Goal: Task Accomplishment & Management: Use online tool/utility

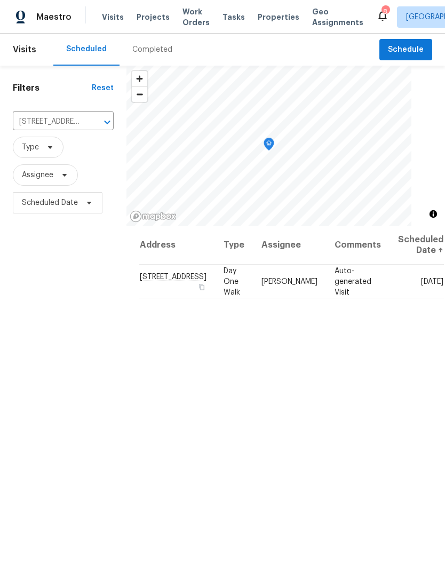
scroll to position [-1, 0]
click at [187, 14] on span "Work Orders" at bounding box center [195, 16] width 27 height 21
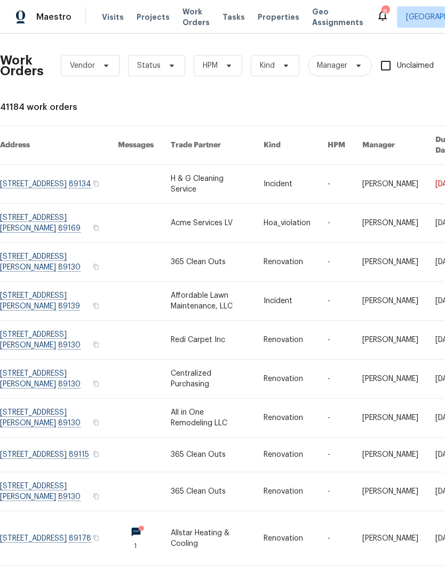
click at [270, 19] on span "Properties" at bounding box center [279, 17] width 42 height 11
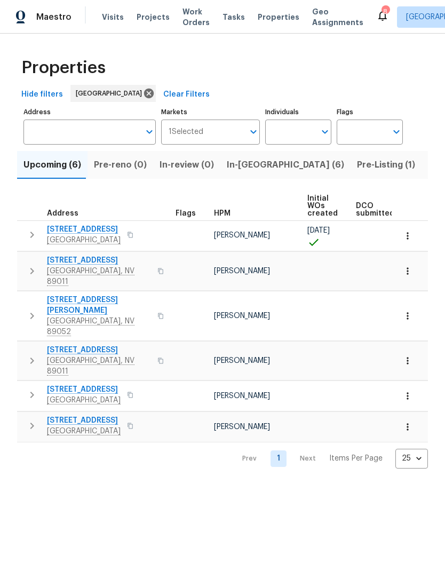
click at [227, 167] on span "In-[GEOGRAPHIC_DATA] (6)" at bounding box center [285, 164] width 117 height 15
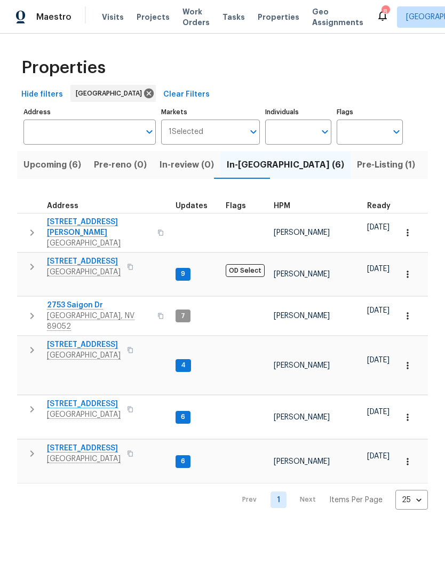
click at [32, 260] on icon "button" at bounding box center [32, 266] width 13 height 13
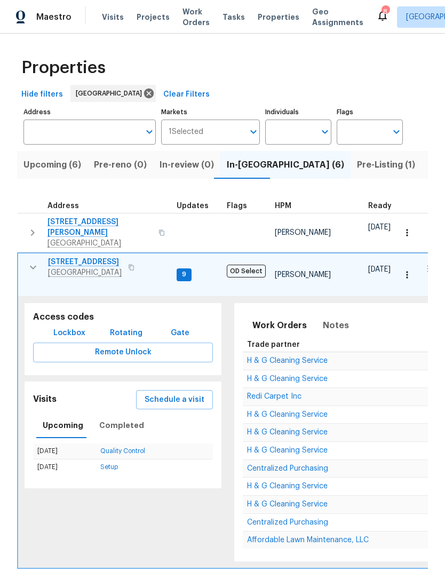
click at [165, 393] on span "Schedule a visit" at bounding box center [175, 399] width 60 height 13
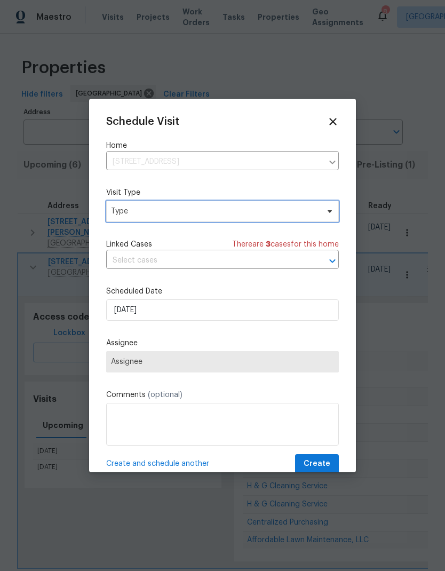
click at [127, 221] on span "Type" at bounding box center [222, 211] width 233 height 21
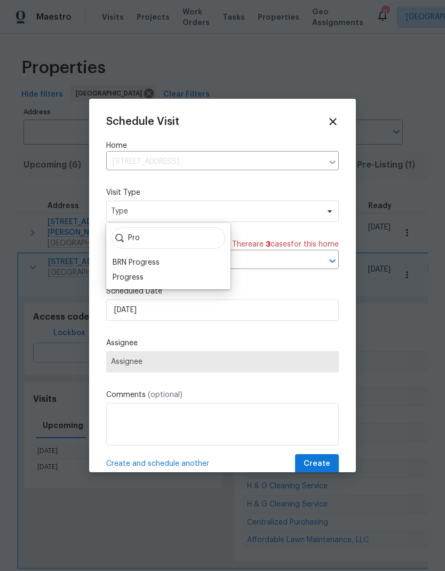
type input "Pro"
click at [121, 276] on div "Progress" at bounding box center [128, 277] width 31 height 11
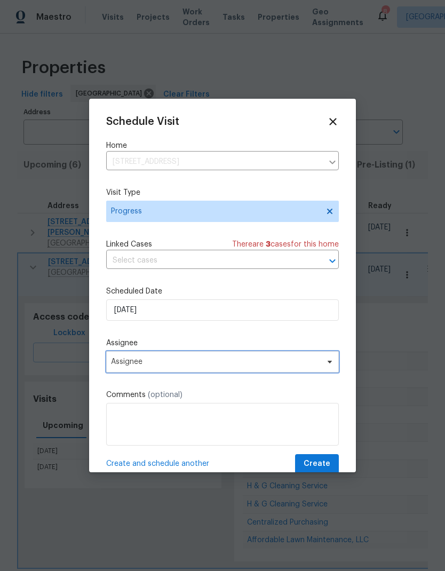
click at [119, 364] on span "Assignee" at bounding box center [215, 361] width 209 height 9
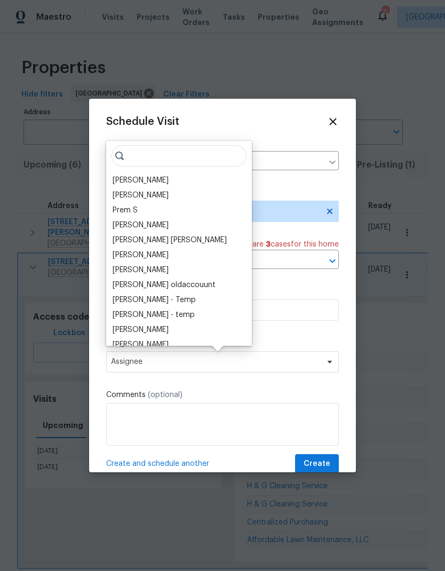
click at [120, 177] on div "[PERSON_NAME]" at bounding box center [141, 180] width 56 height 11
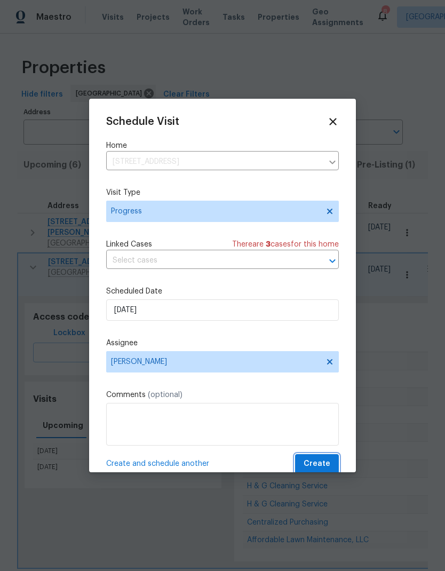
click at [324, 462] on span "Create" at bounding box center [317, 463] width 27 height 13
